Goal: Obtain resource: Download file/media

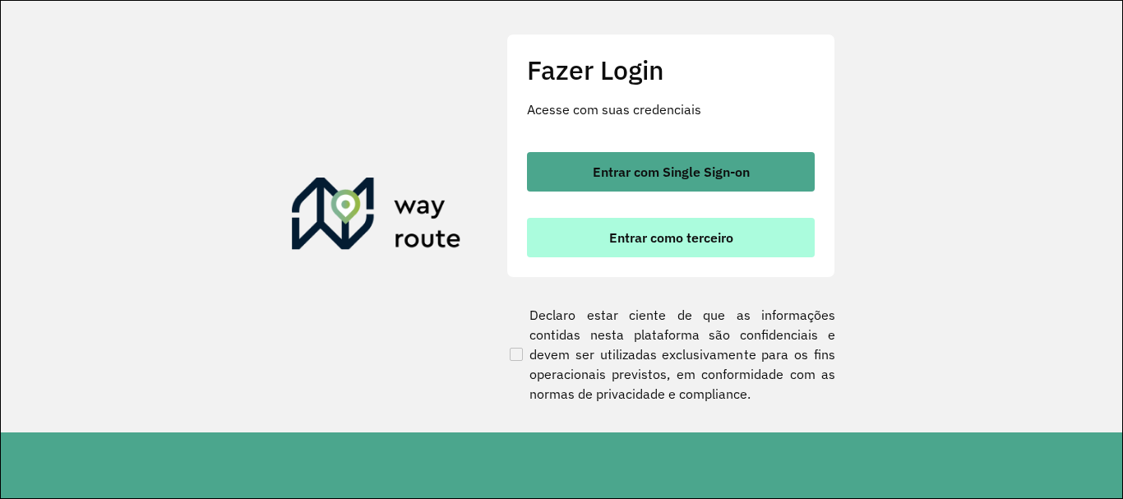
click at [641, 238] on span "Entrar como terceiro" at bounding box center [671, 237] width 124 height 13
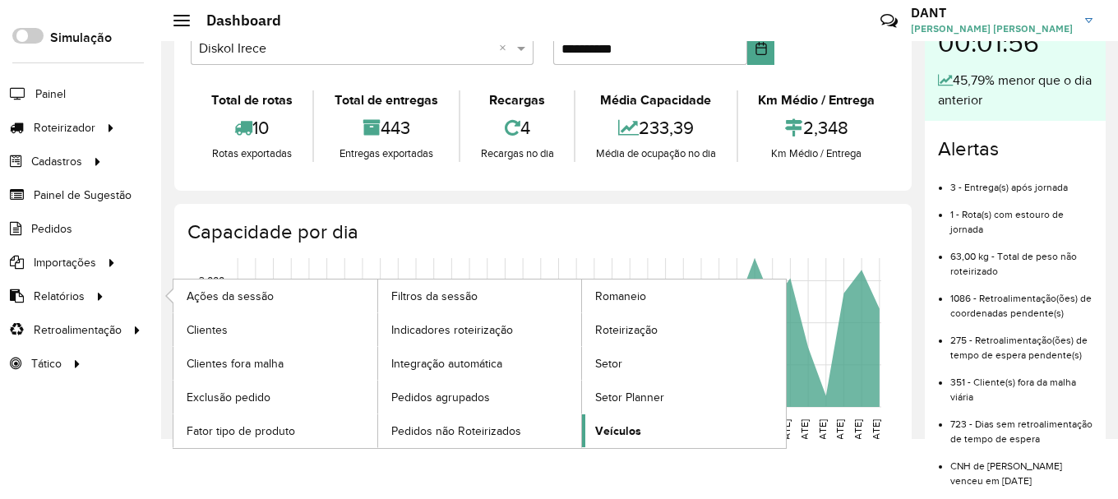
scroll to position [82, 0]
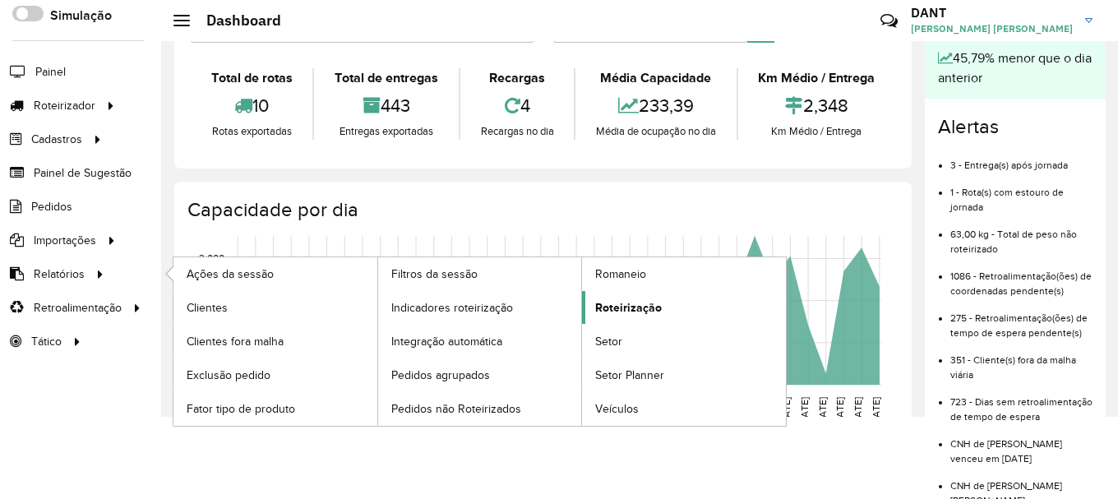
click at [627, 307] on span "Roteirização" at bounding box center [628, 307] width 67 height 17
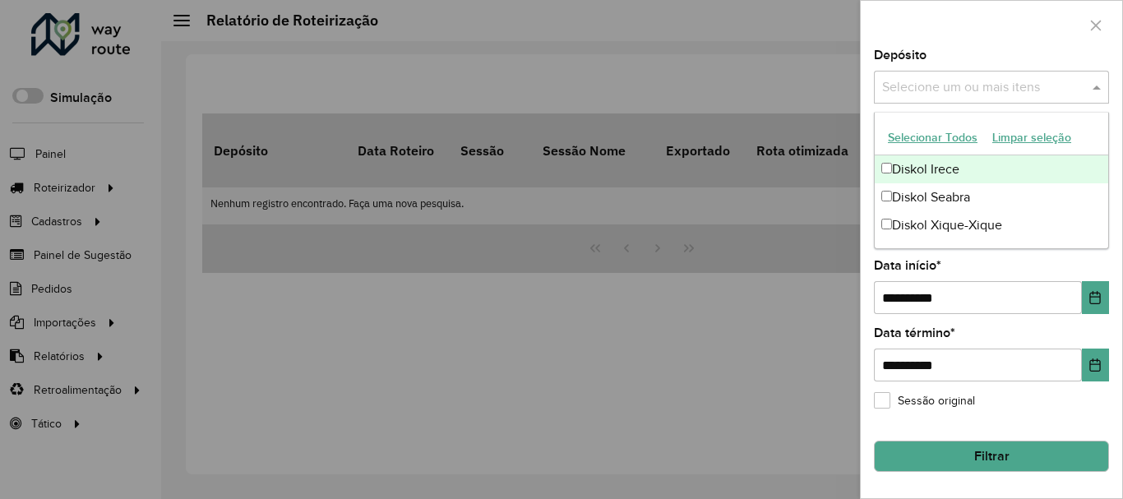
click at [981, 90] on input "text" at bounding box center [983, 88] width 210 height 20
click at [901, 167] on div "Diskol Irece" at bounding box center [991, 169] width 233 height 28
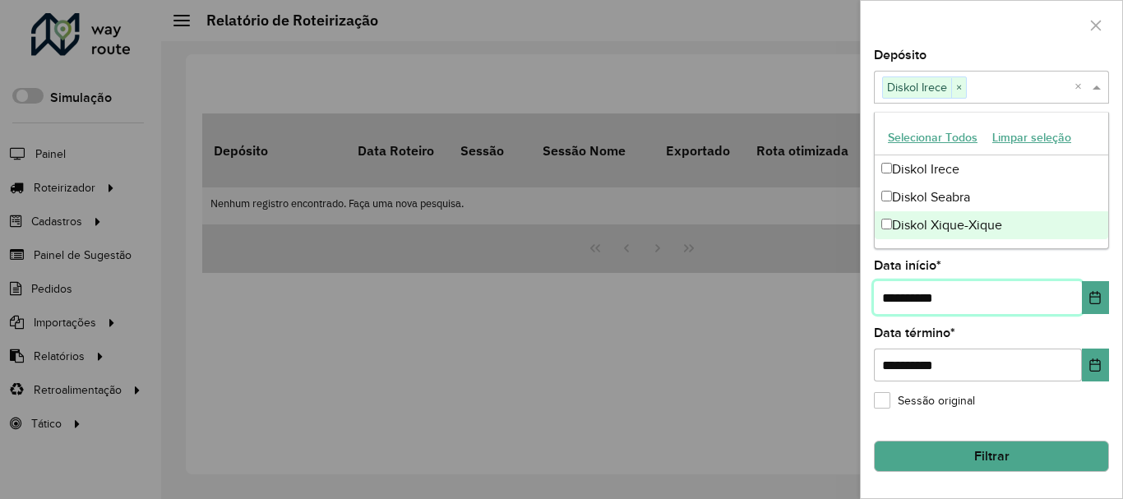
drag, startPoint x: 897, startPoint y: 298, endPoint x: 796, endPoint y: 300, distance: 101.2
click at [802, 300] on body "Aguarde... Pop-up bloqueado! Seu navegador bloqueou automáticamente a abertura …" at bounding box center [561, 249] width 1123 height 499
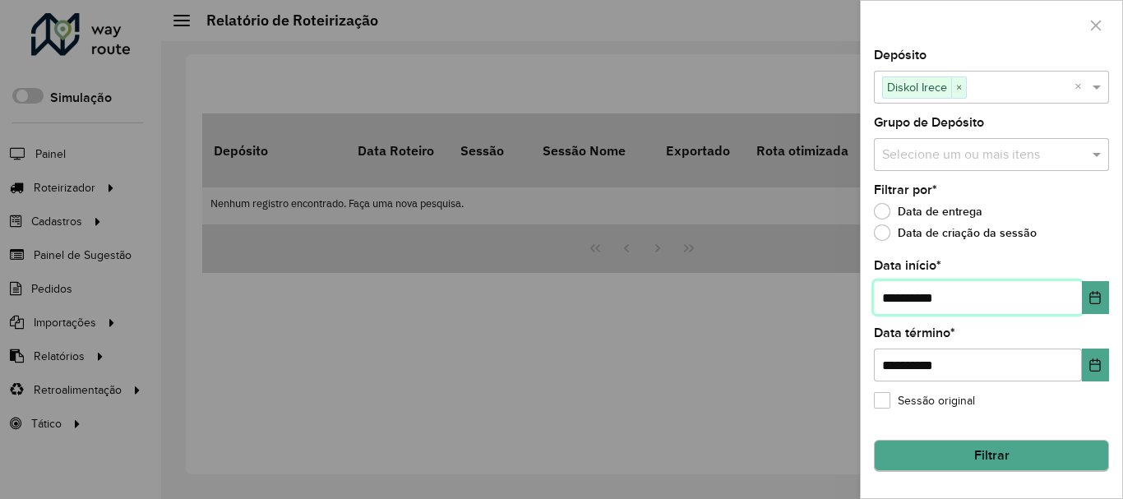
type input "**********"
click at [1016, 454] on button "Filtrar" at bounding box center [991, 456] width 235 height 31
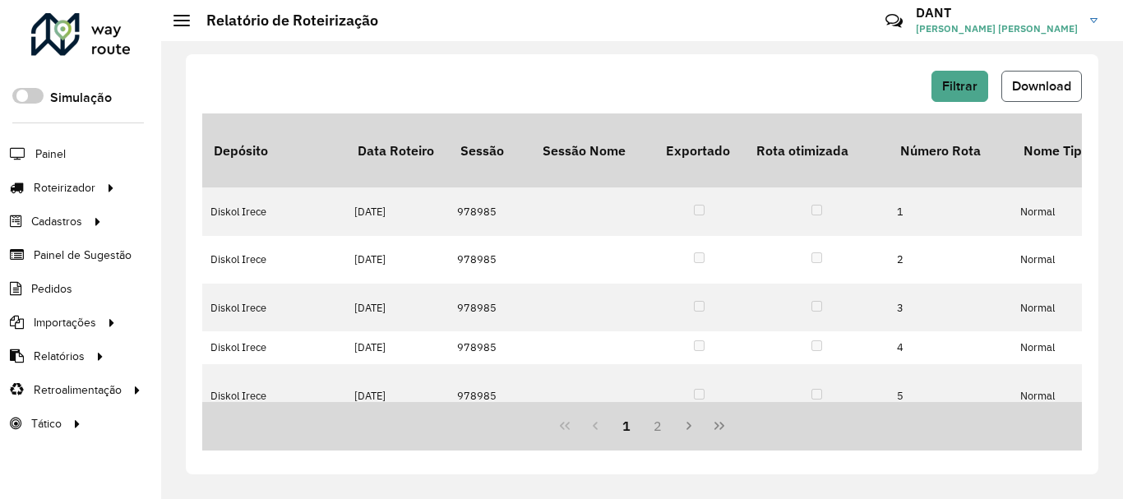
click at [1024, 86] on span "Download" at bounding box center [1041, 86] width 59 height 14
click at [946, 88] on span "Filtrar" at bounding box center [959, 86] width 35 height 14
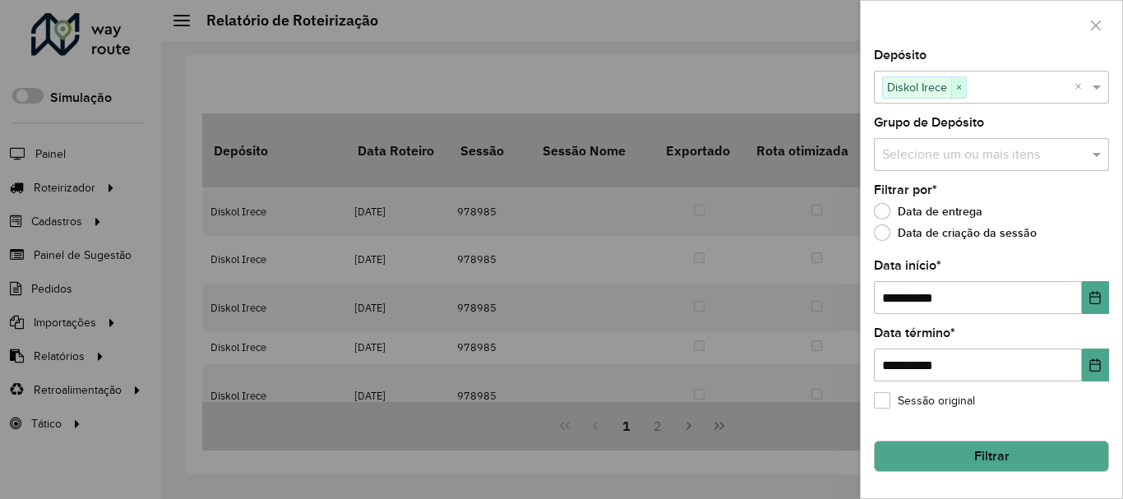
click at [962, 87] on span "×" at bounding box center [958, 88] width 15 height 20
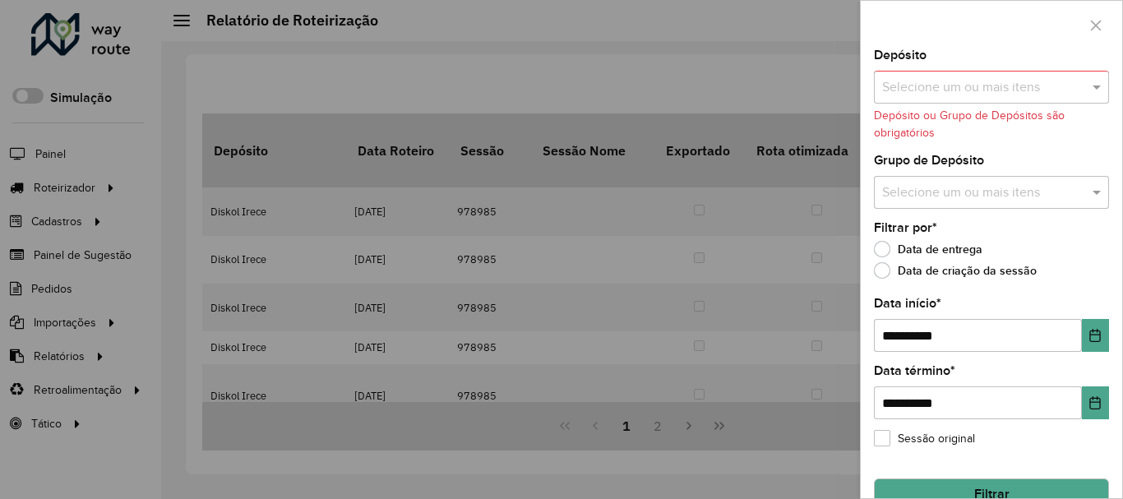
click at [980, 90] on input "text" at bounding box center [983, 88] width 210 height 20
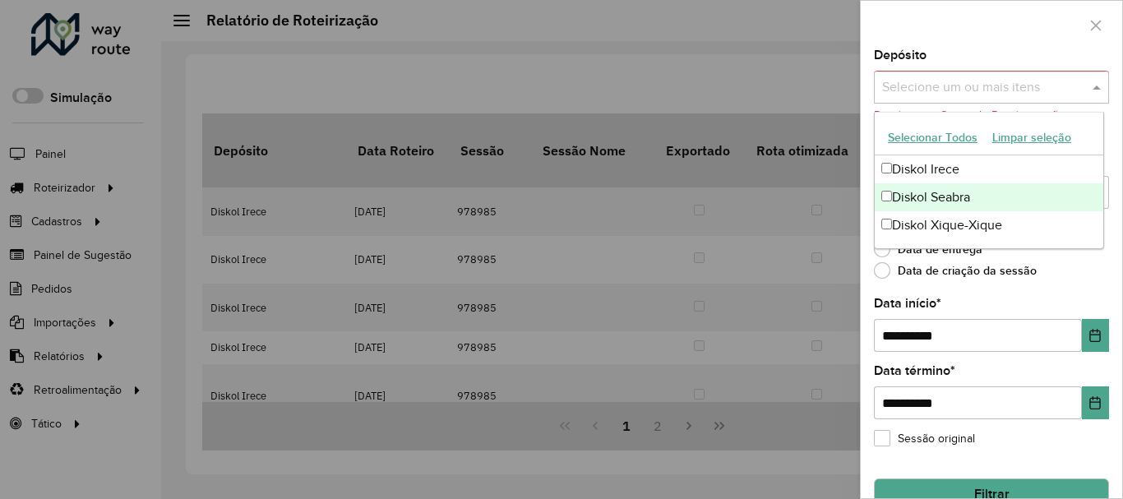
click at [897, 192] on div "Diskol Seabra" at bounding box center [989, 197] width 229 height 28
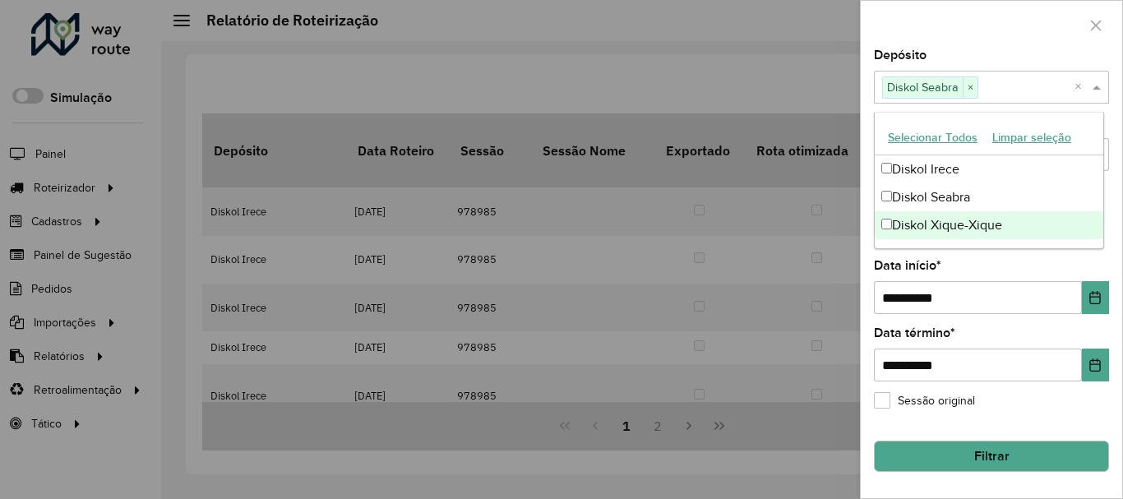
click at [992, 453] on button "Filtrar" at bounding box center [991, 456] width 235 height 31
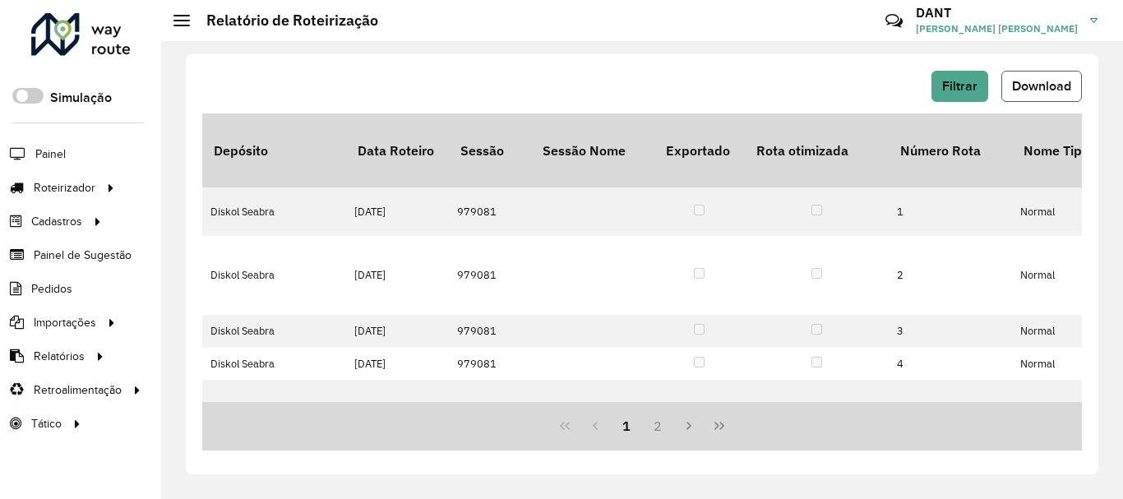
click at [1028, 89] on span "Download" at bounding box center [1041, 86] width 59 height 14
click at [1053, 90] on span "Download" at bounding box center [1041, 86] width 59 height 14
click at [944, 90] on span "Filtrar" at bounding box center [959, 86] width 35 height 14
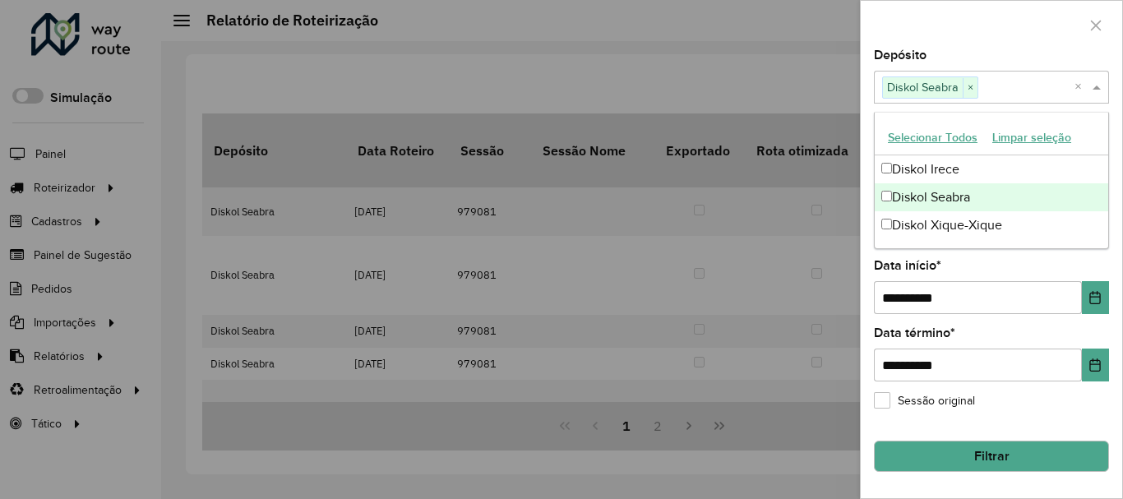
click at [1092, 88] on span at bounding box center [1099, 87] width 21 height 20
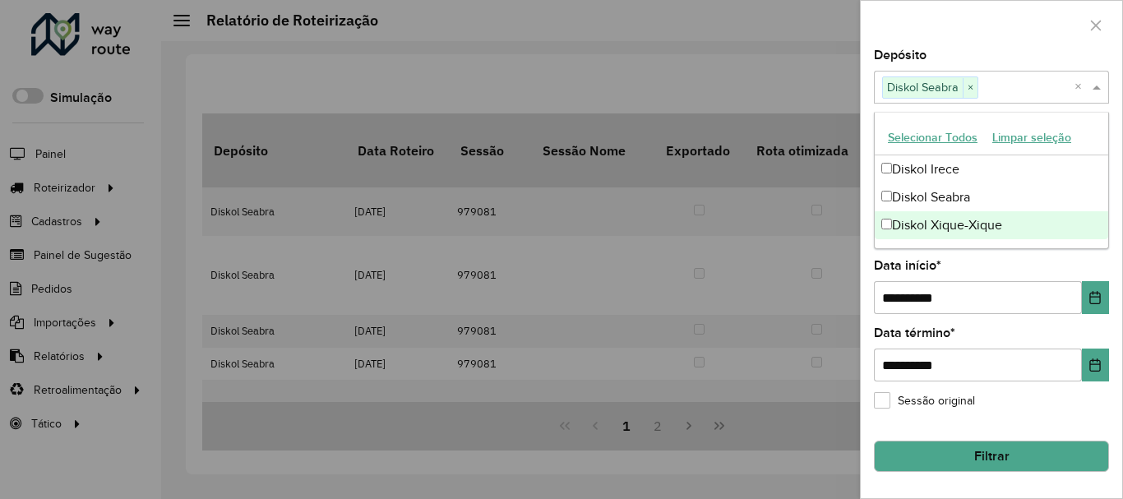
click at [927, 229] on div "Diskol Xique-Xique" at bounding box center [991, 225] width 233 height 28
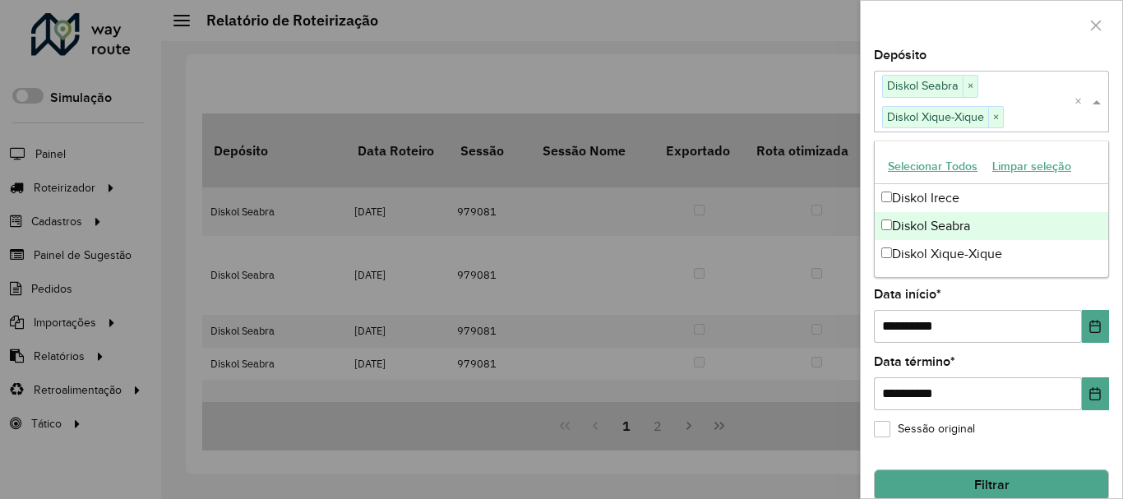
click at [894, 226] on div "Diskol Seabra" at bounding box center [991, 226] width 233 height 28
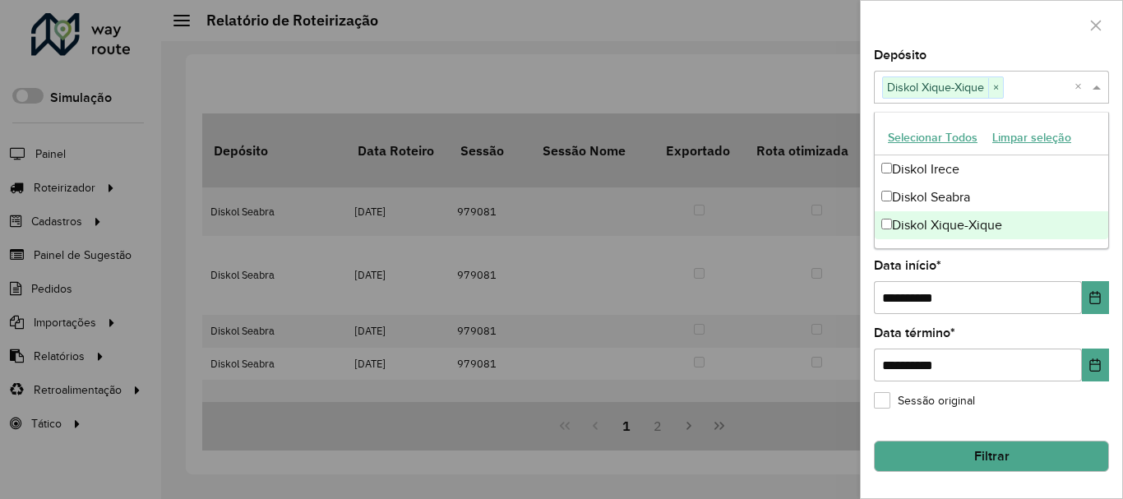
click at [980, 455] on button "Filtrar" at bounding box center [991, 456] width 235 height 31
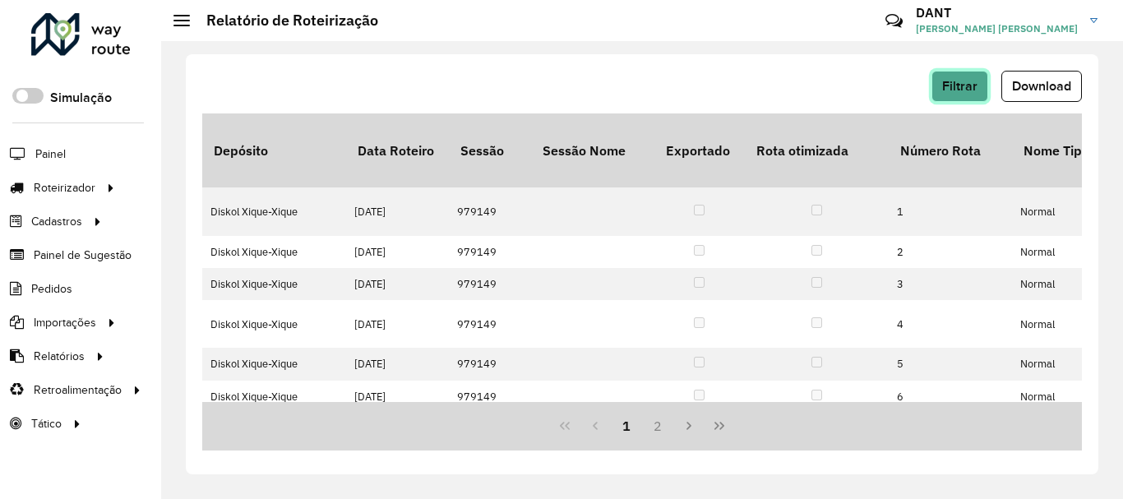
click at [960, 86] on span "Filtrar" at bounding box center [959, 86] width 35 height 14
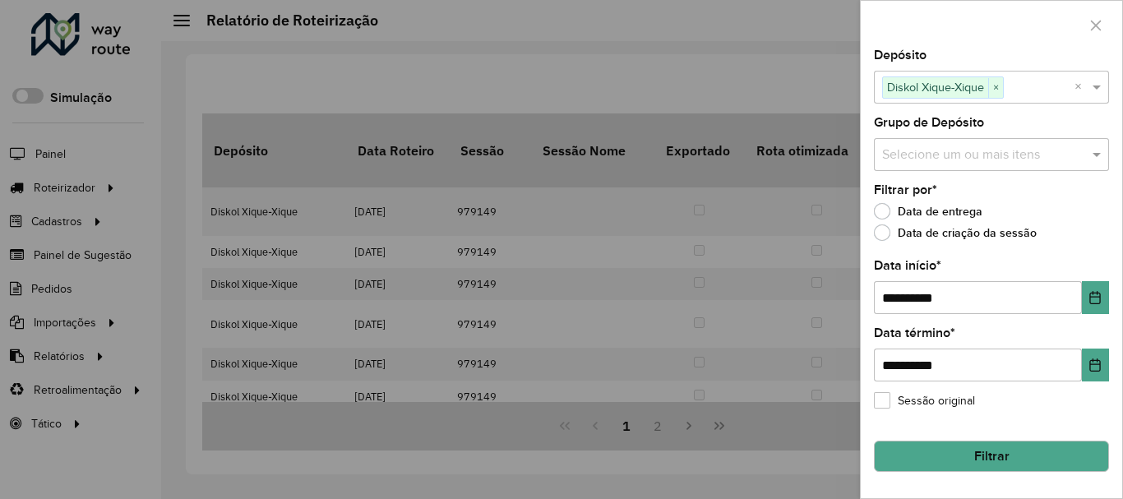
click at [999, 457] on button "Filtrar" at bounding box center [991, 456] width 235 height 31
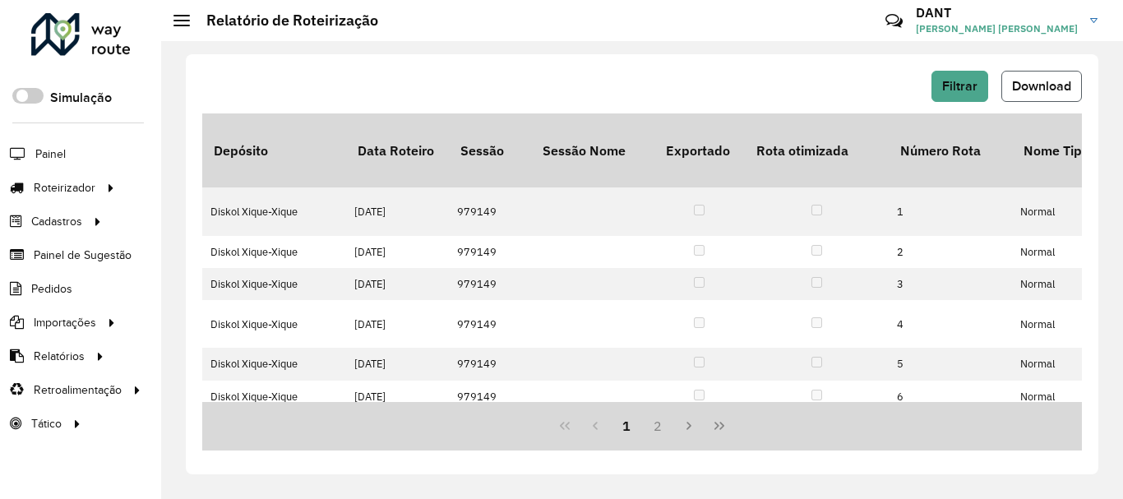
click at [1035, 86] on span "Download" at bounding box center [1041, 86] width 59 height 14
